Goal: Transaction & Acquisition: Purchase product/service

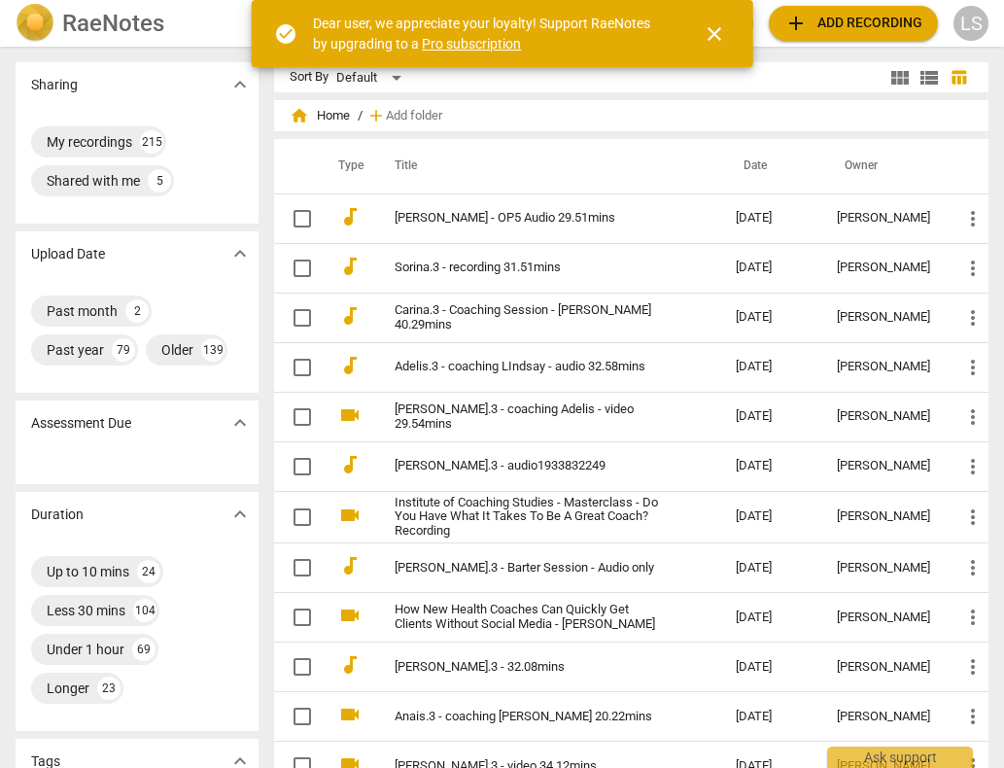
click at [718, 29] on span "close" at bounding box center [714, 33] width 23 height 23
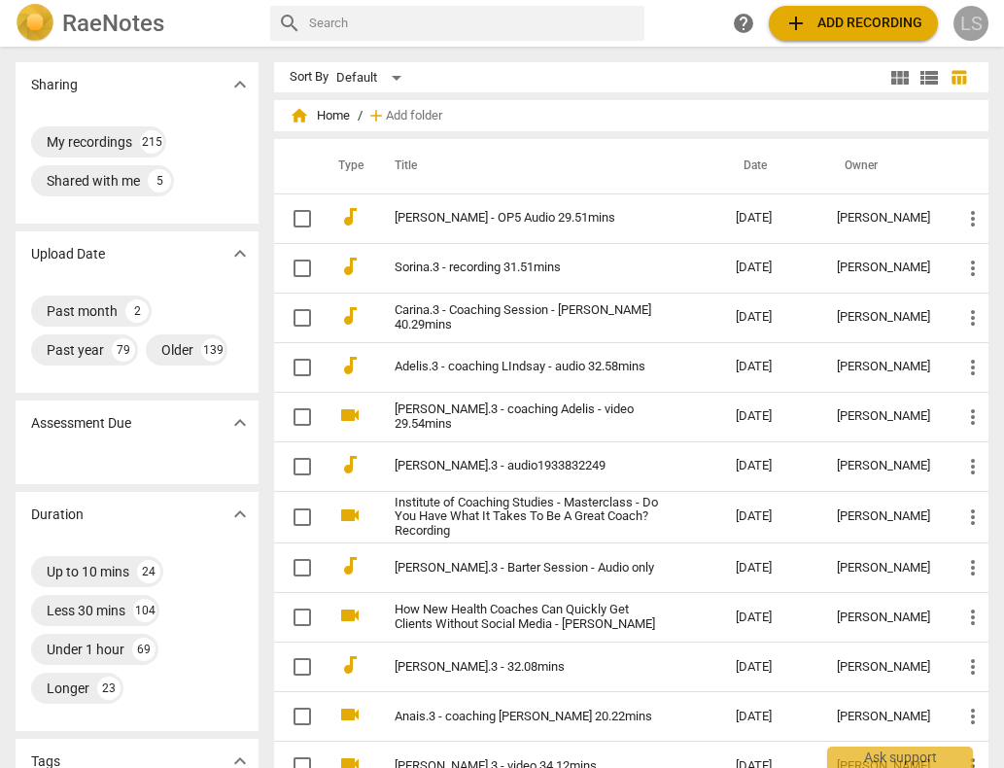
click at [973, 20] on div "LS" at bounding box center [971, 23] width 35 height 35
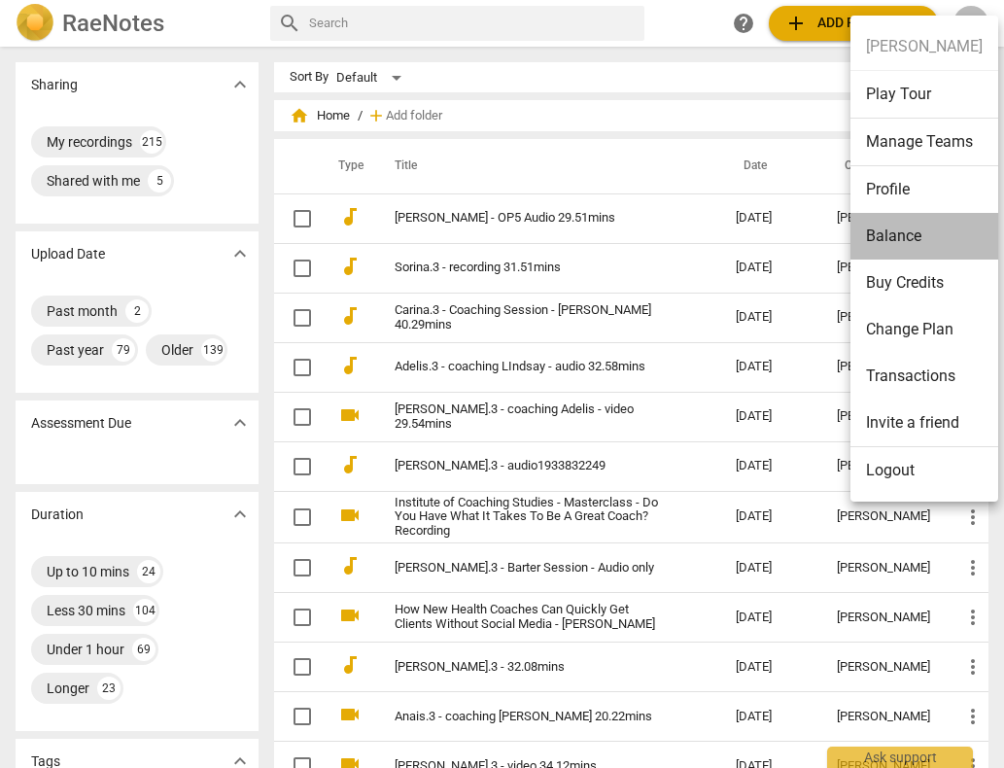
click at [930, 230] on li "Balance" at bounding box center [925, 236] width 148 height 47
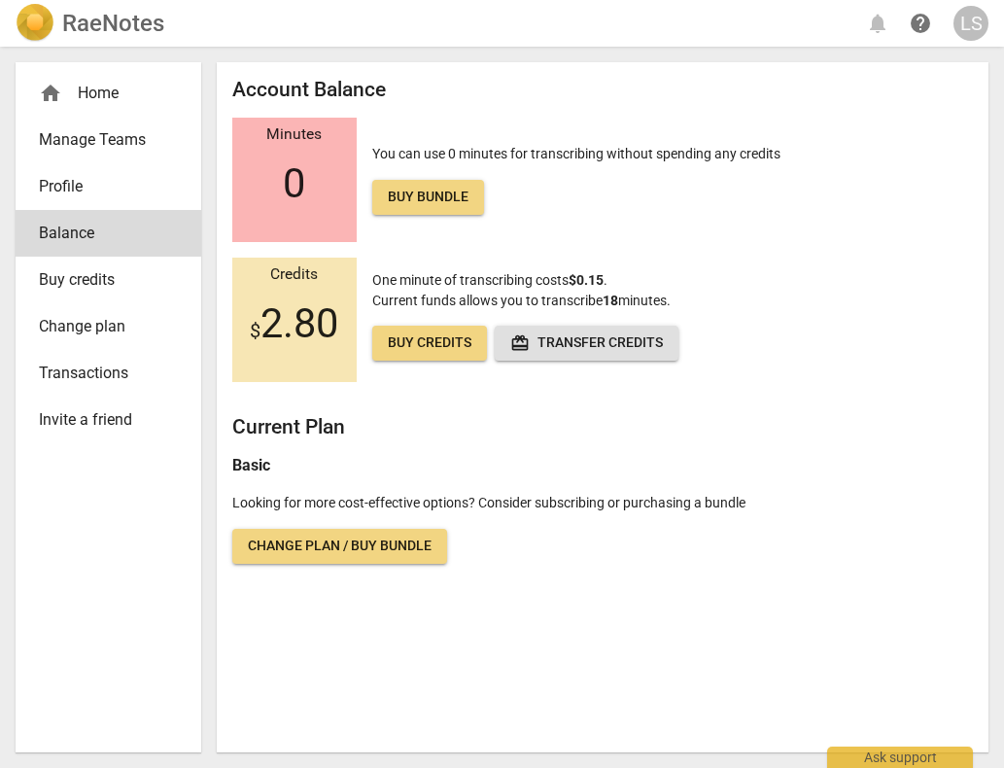
click at [439, 342] on span "Buy credits" at bounding box center [430, 343] width 84 height 19
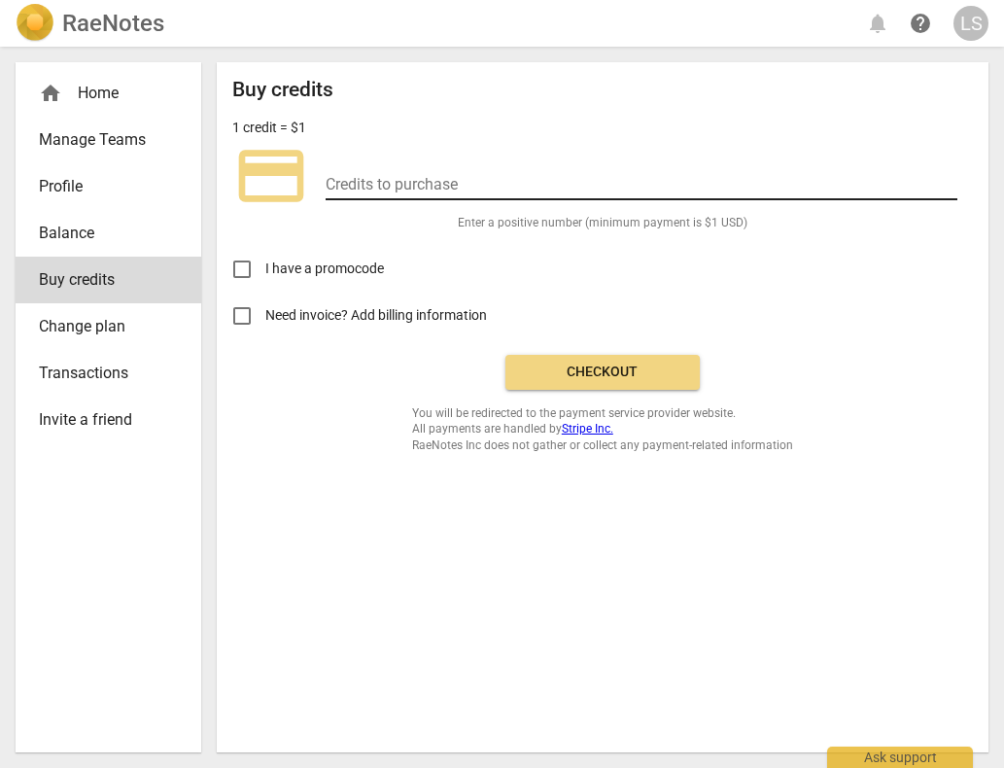
click at [368, 180] on input "number" at bounding box center [642, 186] width 632 height 28
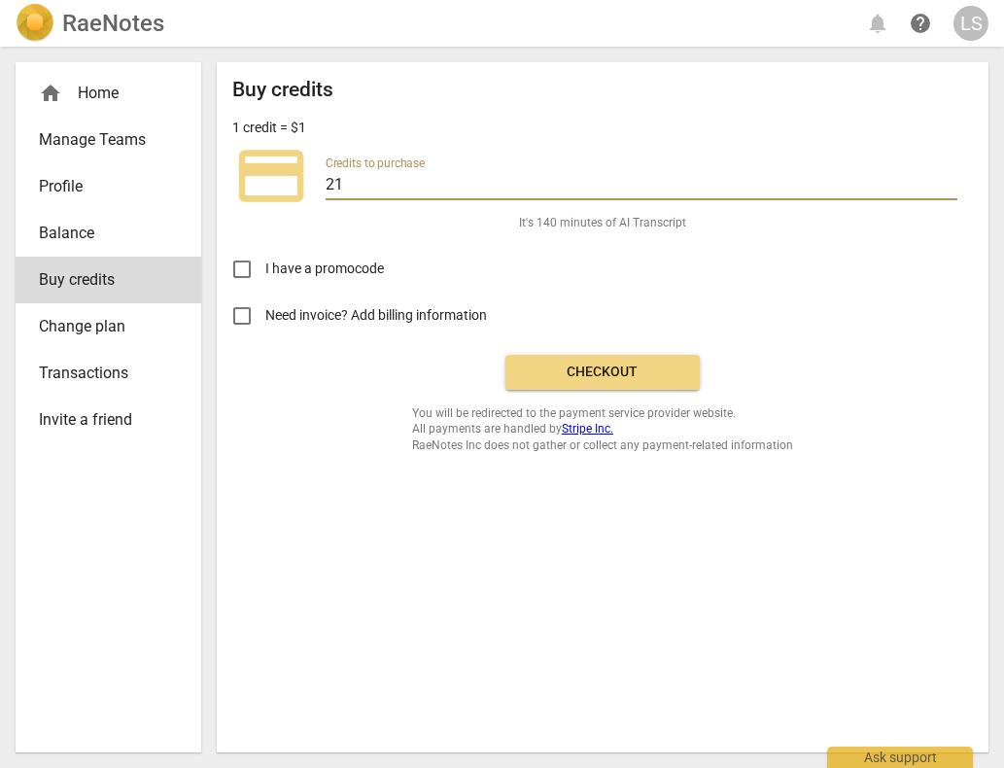
click at [343, 182] on input "21" at bounding box center [642, 186] width 632 height 28
type input "2"
type input "25"
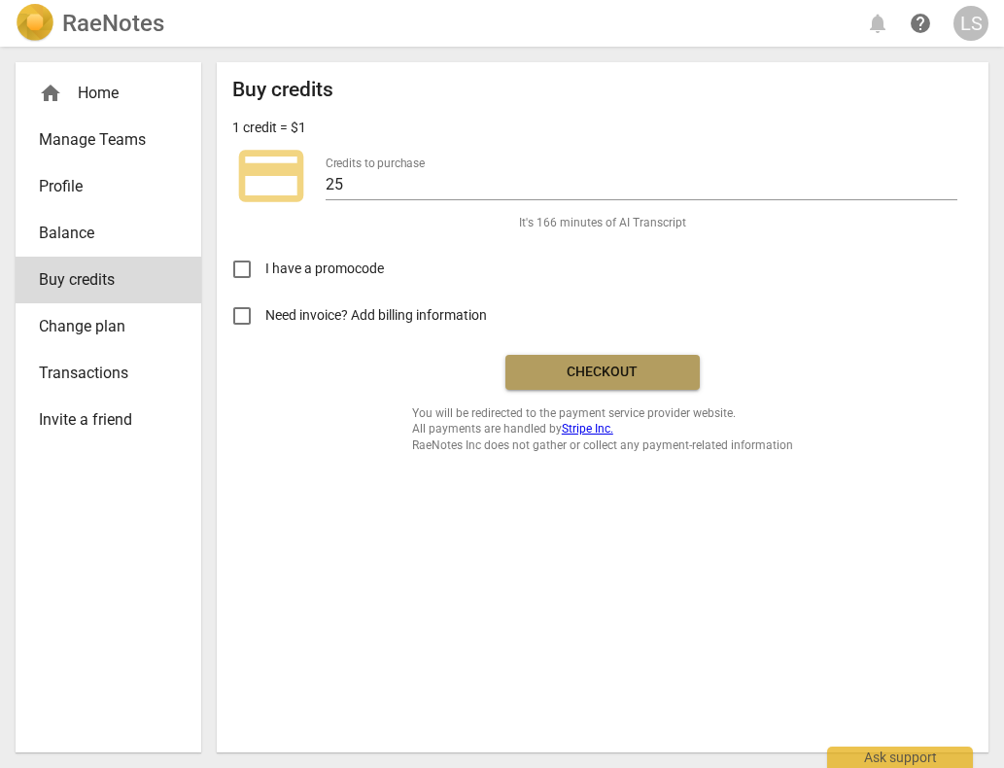
click at [605, 364] on span "Checkout" at bounding box center [602, 372] width 163 height 19
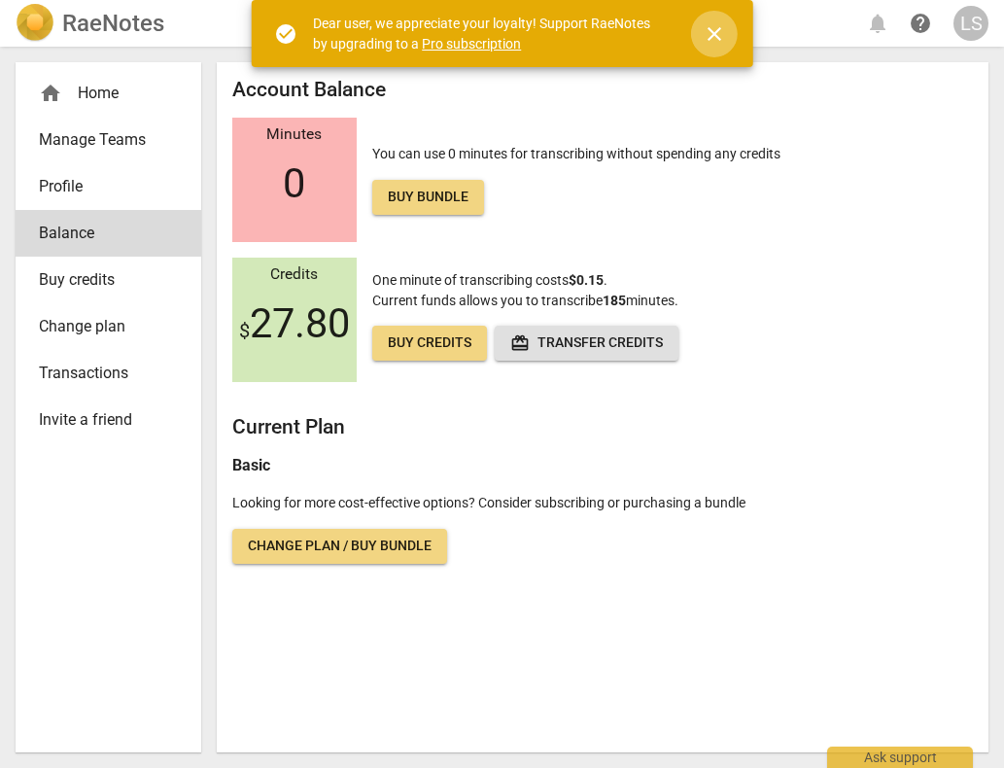
click at [712, 30] on span "close" at bounding box center [714, 33] width 23 height 23
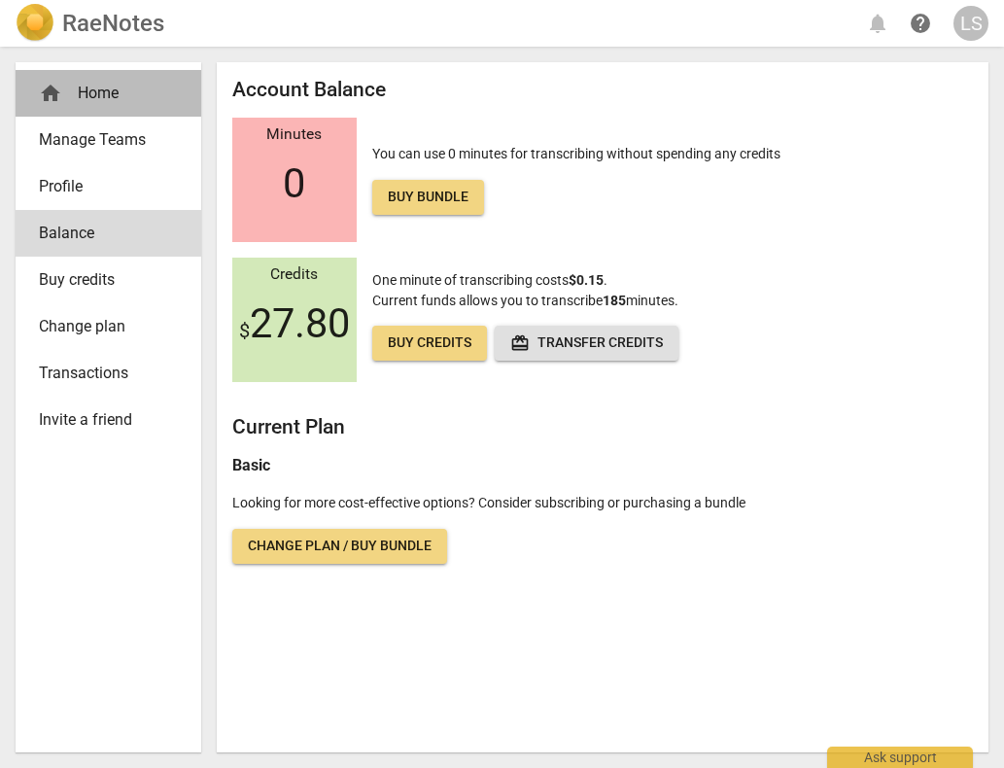
click at [102, 87] on div "home Home" at bounding box center [100, 93] width 123 height 23
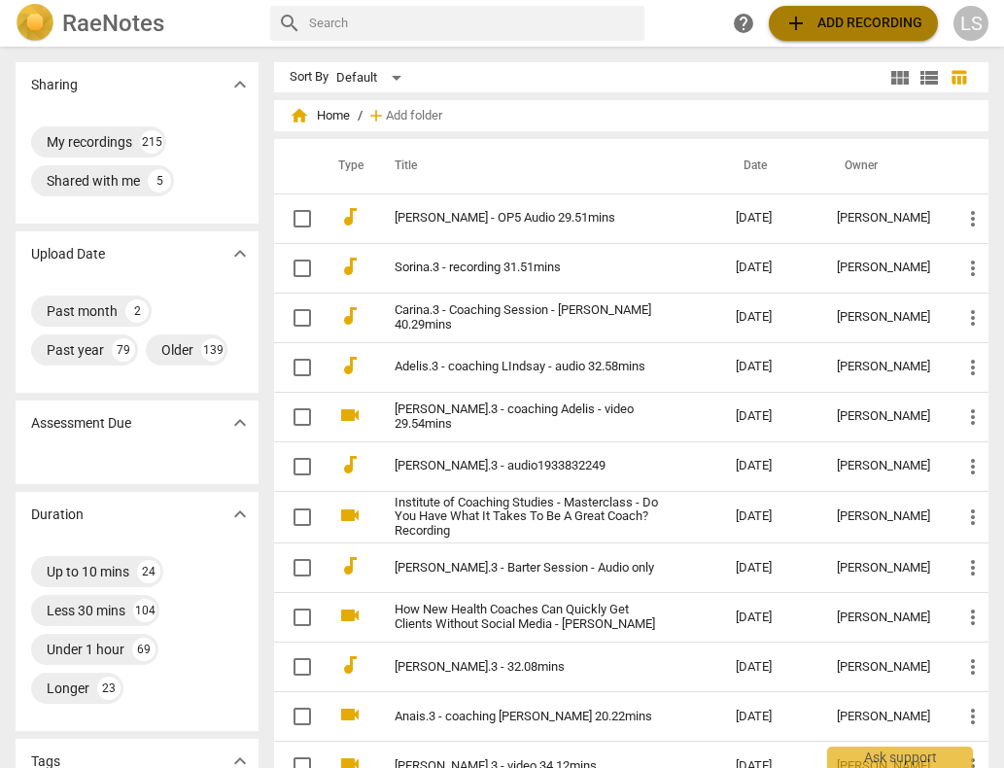
click at [868, 18] on span "add Add recording" at bounding box center [854, 23] width 138 height 23
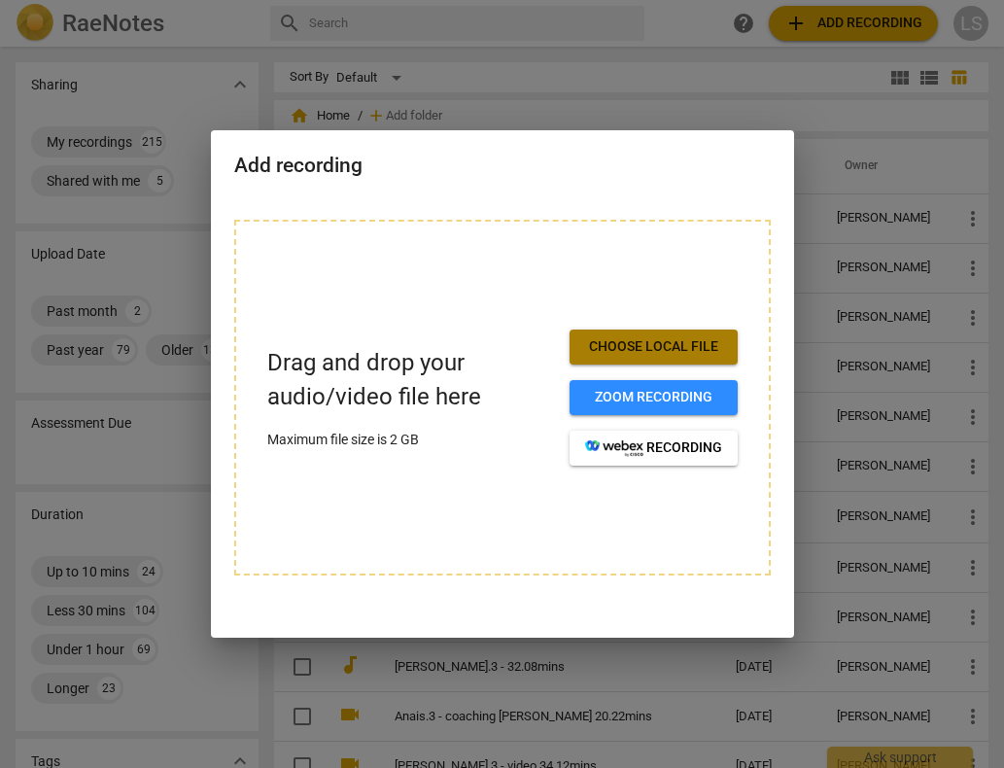
click at [670, 348] on span "Choose local file" at bounding box center [653, 346] width 137 height 19
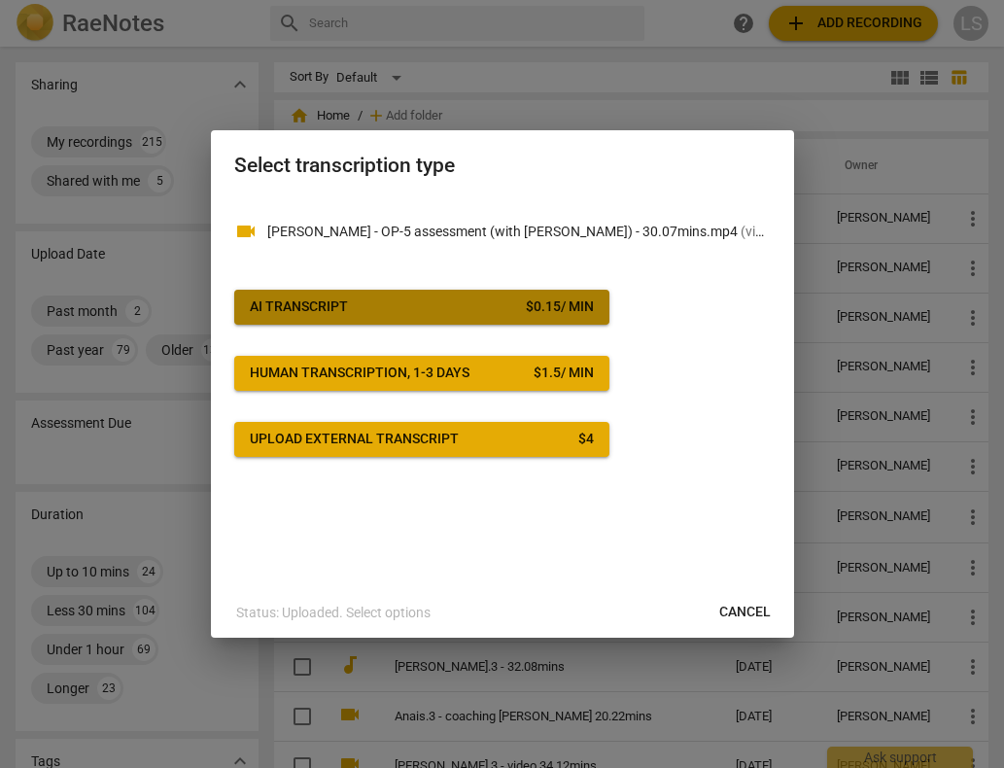
click at [470, 297] on button "AI Transcript $ 0.15 / min" at bounding box center [421, 307] width 375 height 35
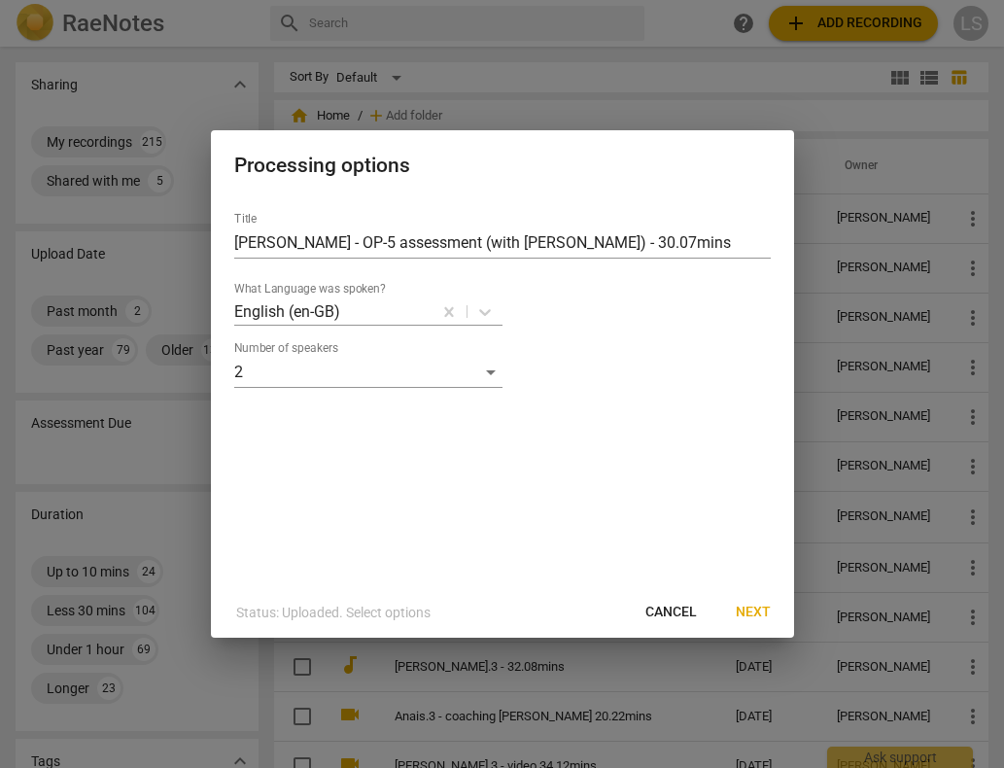
click at [746, 609] on span "Next" at bounding box center [753, 612] width 35 height 19
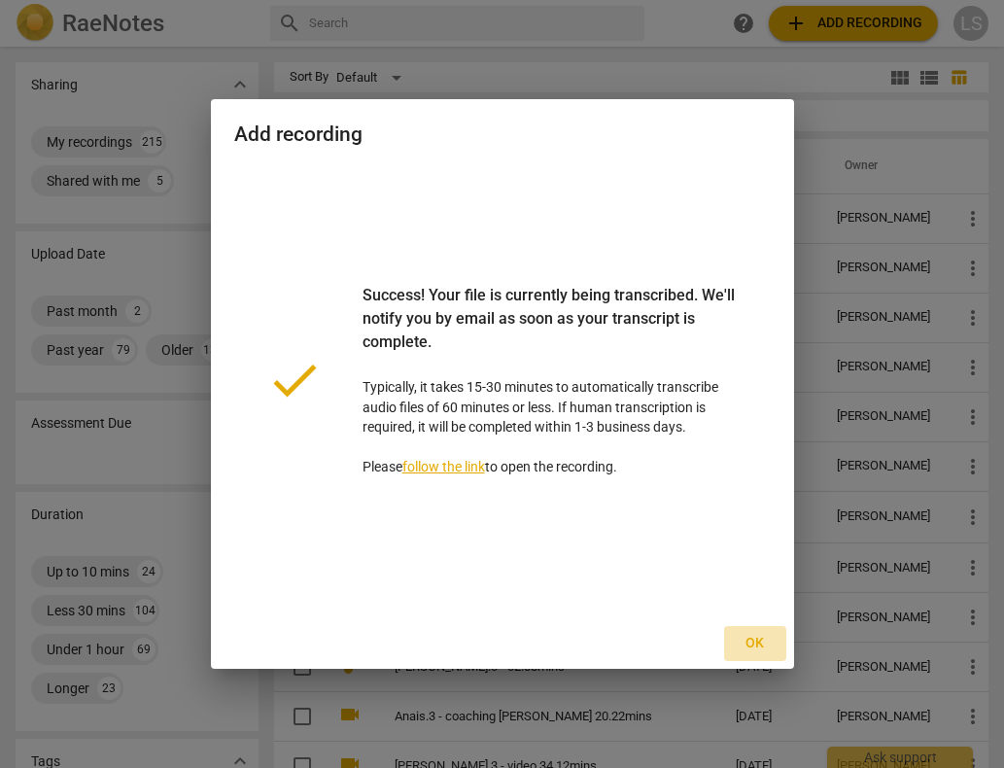
click at [752, 637] on span "Ok" at bounding box center [755, 643] width 31 height 19
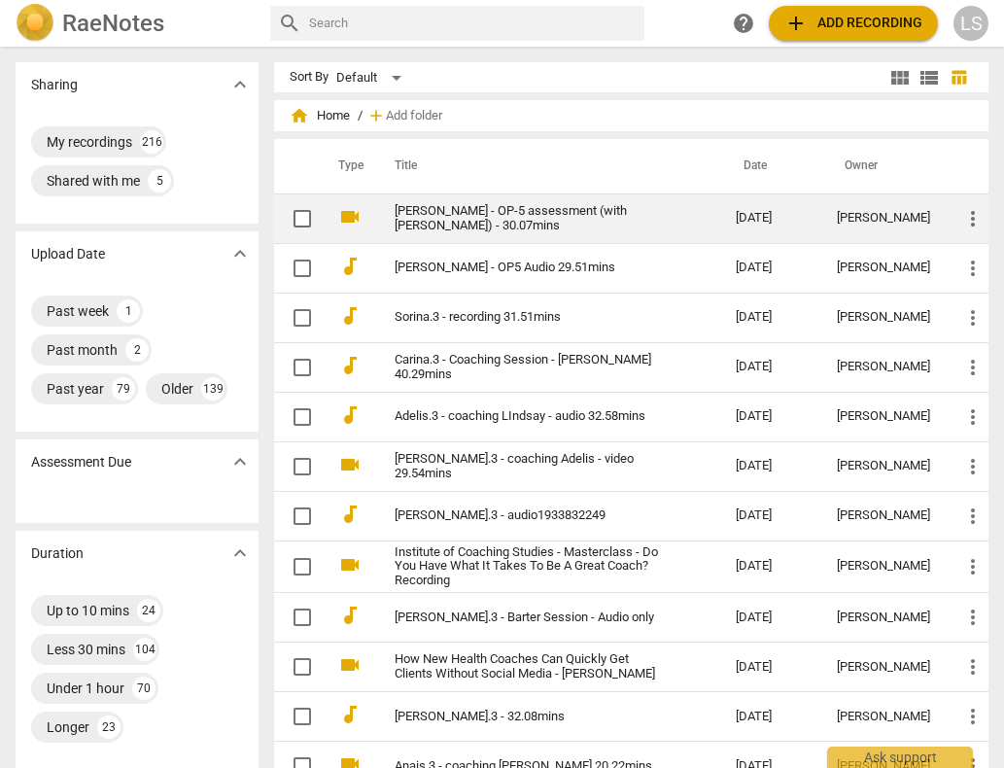
click at [538, 212] on link "Aoife Rankin - OP-5 assessment (with J. Harris) - 30.07mins" at bounding box center [530, 218] width 271 height 29
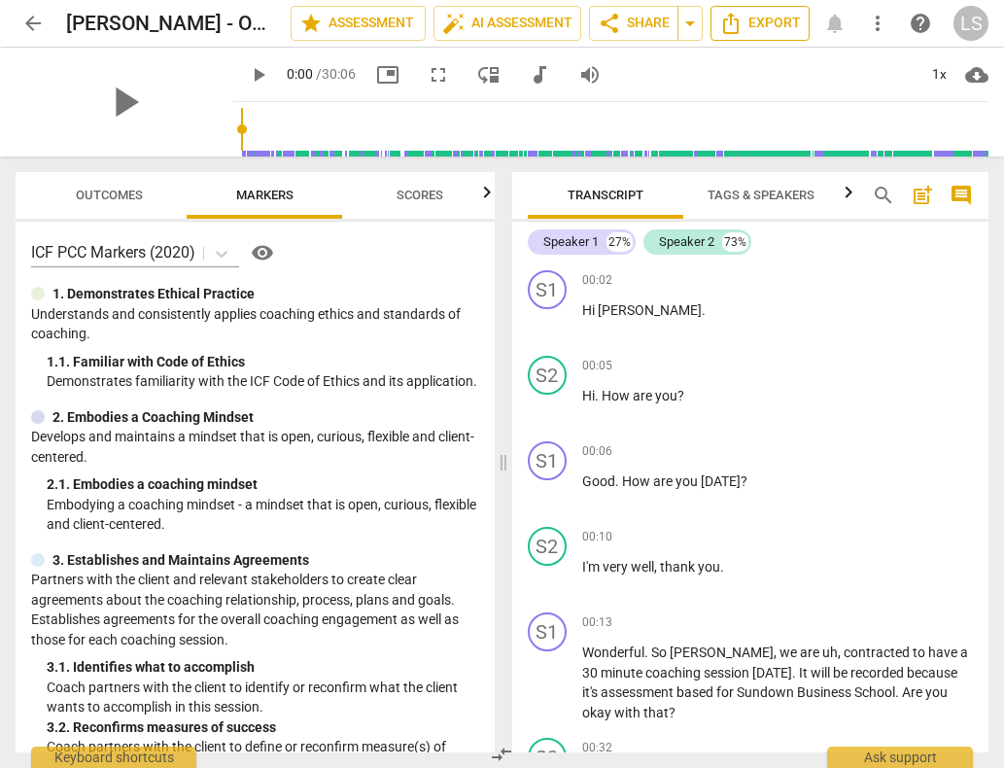
click at [772, 21] on span "Export" at bounding box center [761, 23] width 82 height 23
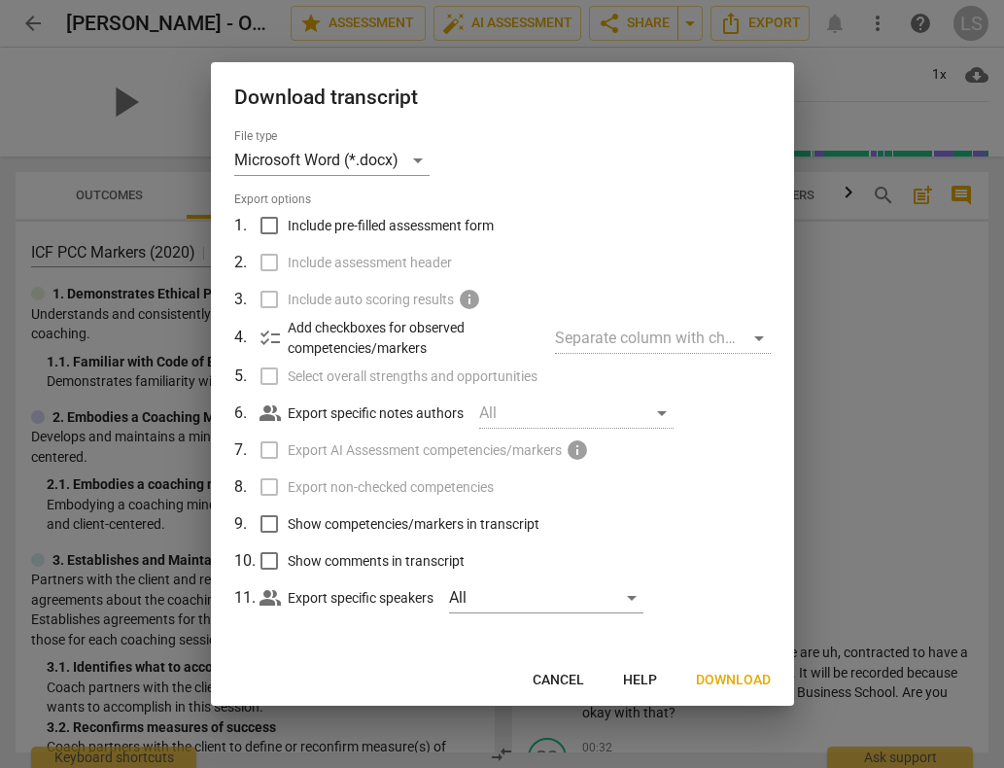
click at [734, 678] on span "Download" at bounding box center [733, 680] width 75 height 19
